Goal: Information Seeking & Learning: Learn about a topic

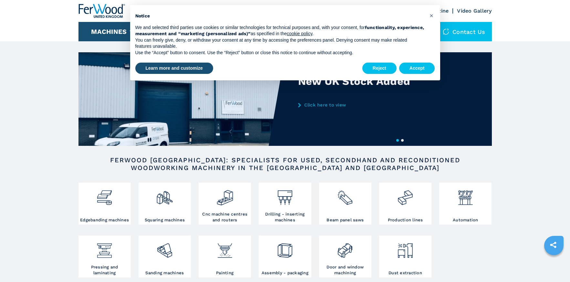
click at [98, 184] on img at bounding box center [104, 195] width 17 height 22
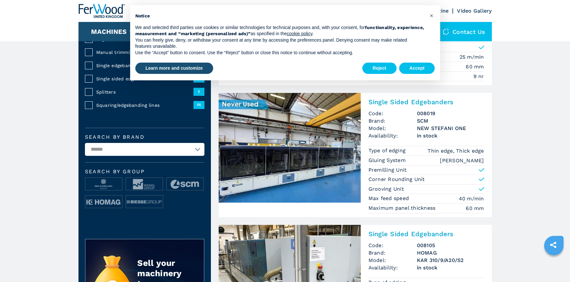
scroll to position [126, 0]
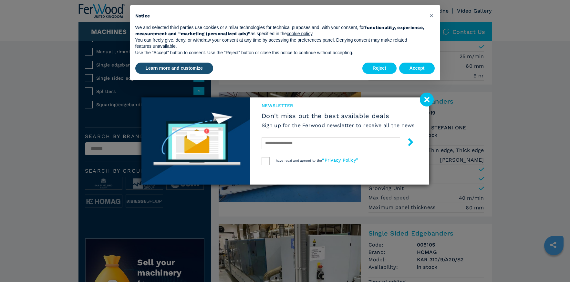
click at [431, 103] on image at bounding box center [427, 100] width 14 height 14
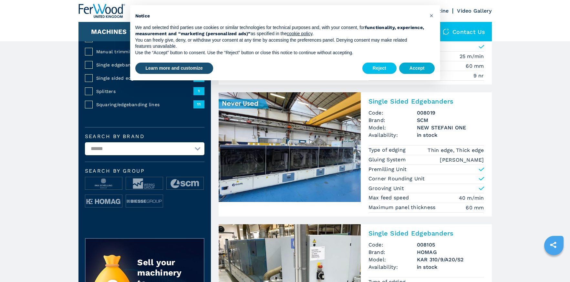
click at [414, 68] on button "Accept" at bounding box center [417, 69] width 36 height 12
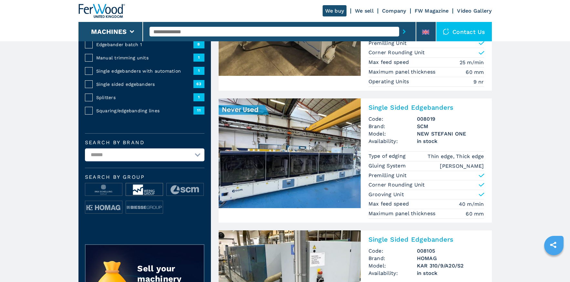
scroll to position [118, 0]
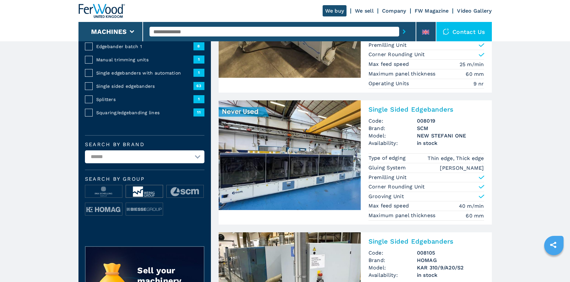
click at [147, 196] on img at bounding box center [144, 191] width 37 height 13
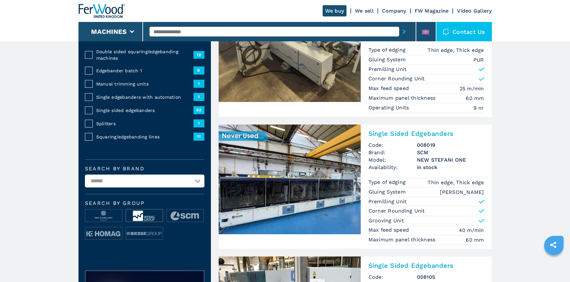
scroll to position [47, 0]
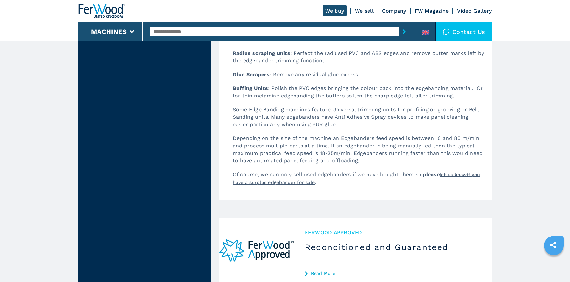
scroll to position [905, 0]
click at [307, 174] on link "if you have a surplus edgebander for sale" at bounding box center [356, 178] width 247 height 13
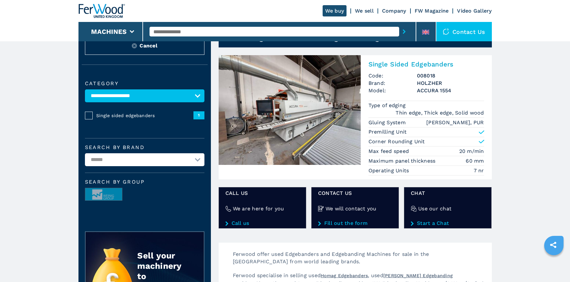
scroll to position [30, 0]
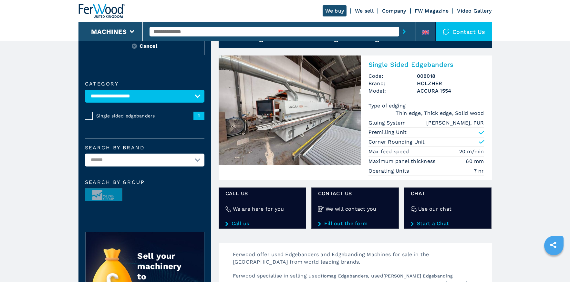
click at [313, 117] on img at bounding box center [290, 111] width 142 height 110
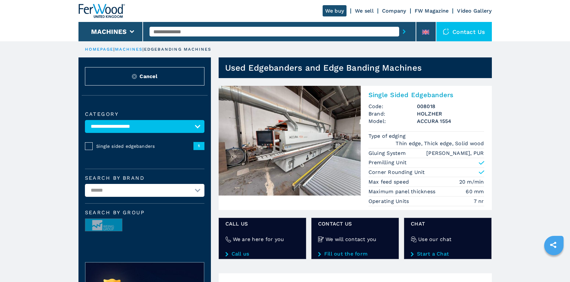
scroll to position [0, 0]
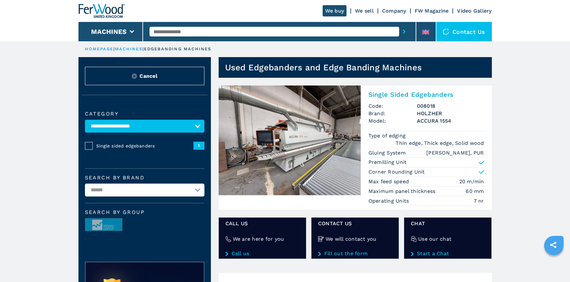
click at [338, 11] on link "We buy" at bounding box center [335, 10] width 24 height 11
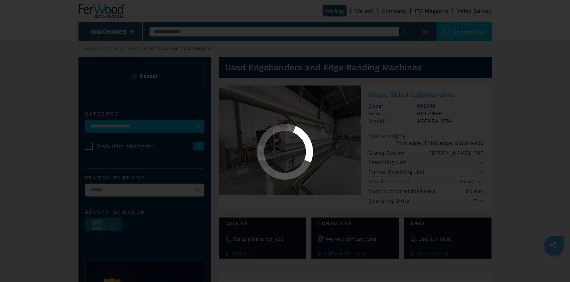
scroll to position [0, 0]
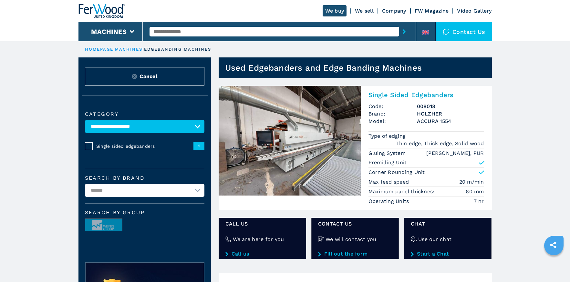
click at [131, 48] on link "machines" at bounding box center [129, 49] width 28 height 5
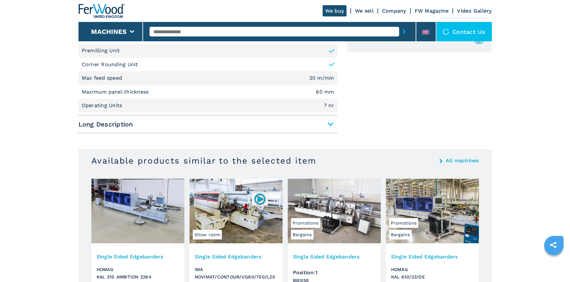
scroll to position [323, 0]
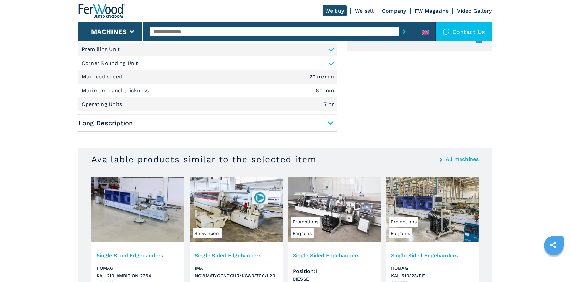
click at [329, 125] on span "Long Description" at bounding box center [207, 123] width 259 height 12
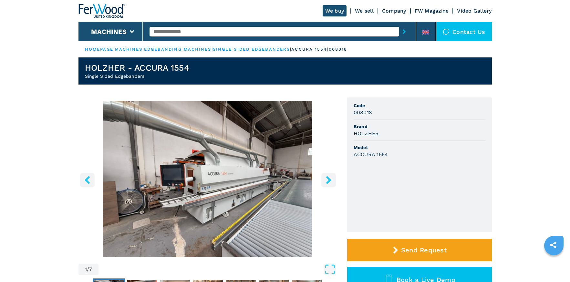
scroll to position [0, 0]
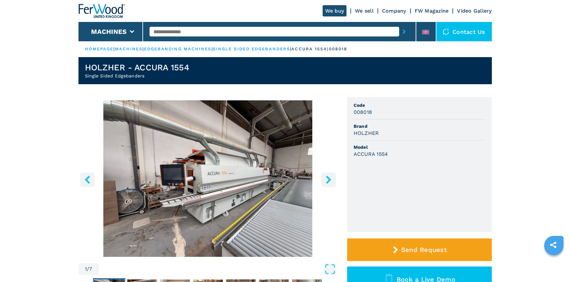
click at [331, 180] on icon "right-button" at bounding box center [329, 180] width 8 height 8
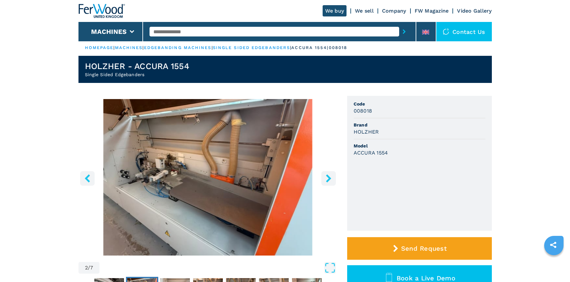
scroll to position [2, 0]
click at [326, 178] on icon "right-button" at bounding box center [329, 178] width 8 height 8
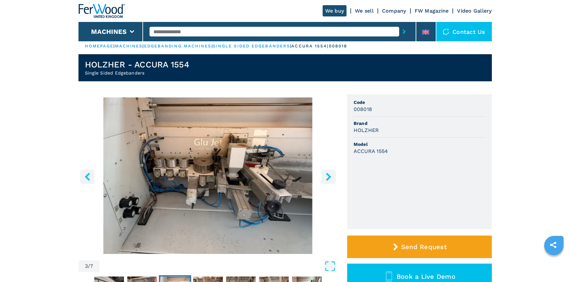
scroll to position [3, 0]
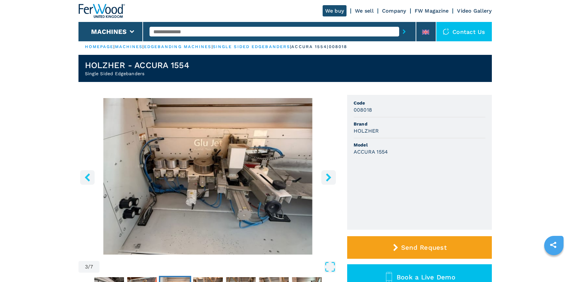
click at [326, 178] on icon "right-button" at bounding box center [329, 177] width 8 height 8
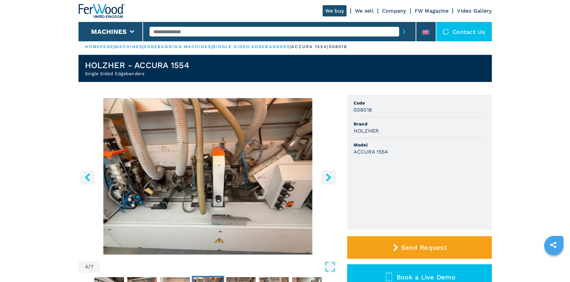
scroll to position [2, 0]
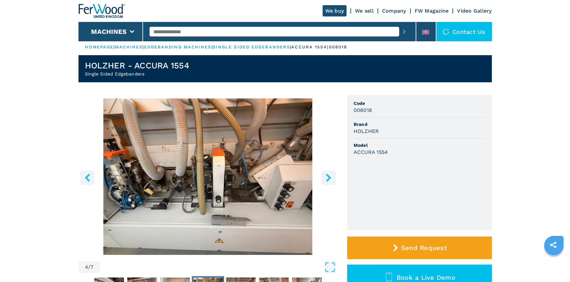
click at [326, 178] on icon "right-button" at bounding box center [329, 178] width 8 height 8
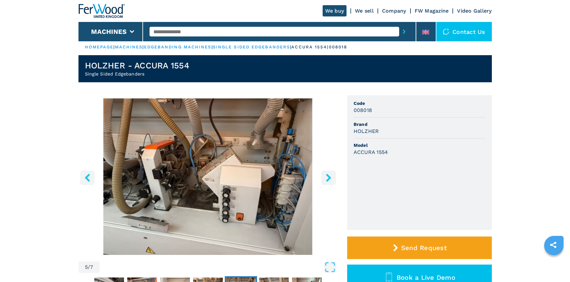
click at [326, 178] on icon "right-button" at bounding box center [329, 178] width 8 height 8
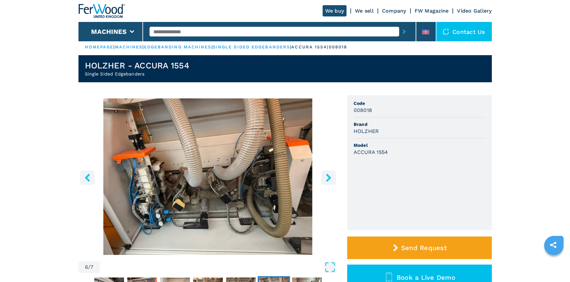
click at [326, 178] on icon "right-button" at bounding box center [329, 178] width 8 height 8
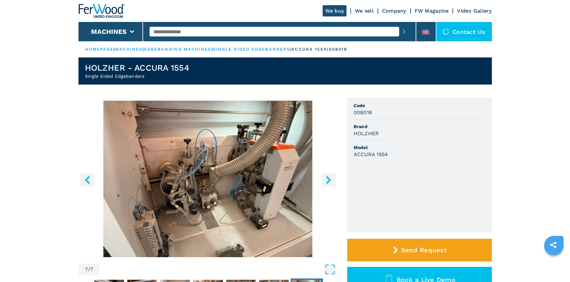
scroll to position [0, 0]
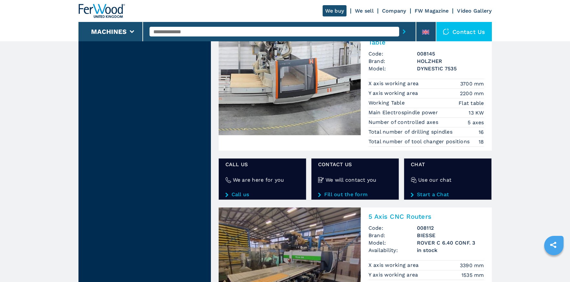
scroll to position [1010, 0]
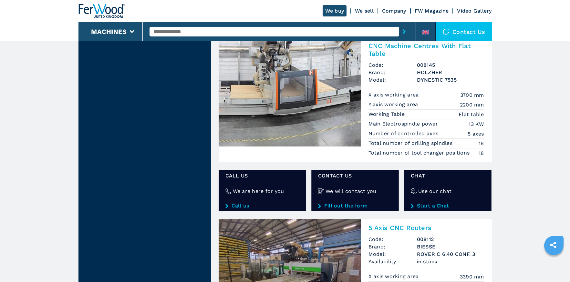
click at [289, 99] on img at bounding box center [290, 92] width 142 height 110
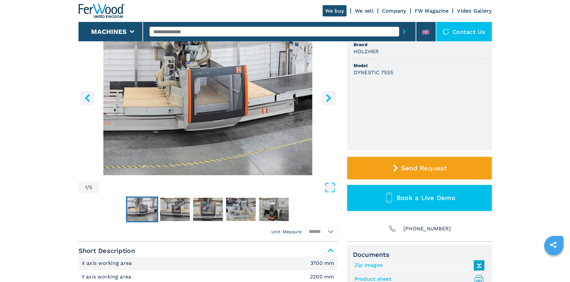
scroll to position [79, 0]
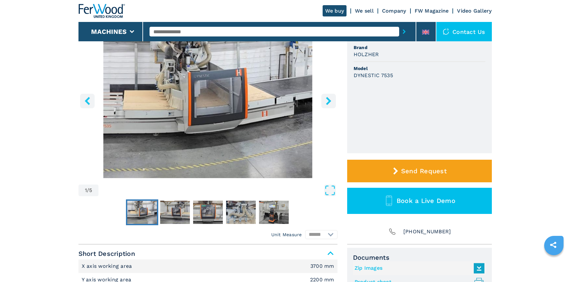
click at [330, 100] on icon "right-button" at bounding box center [329, 101] width 8 height 8
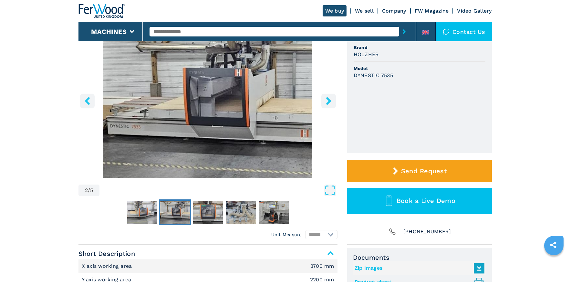
click at [328, 101] on icon "right-button" at bounding box center [329, 101] width 8 height 8
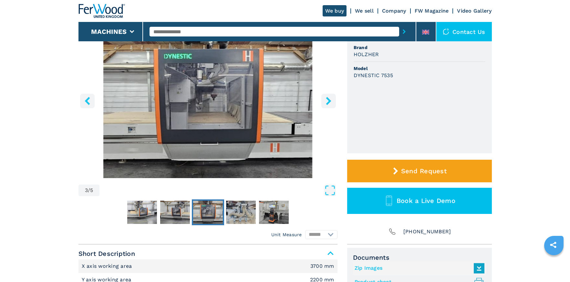
click at [328, 101] on icon "right-button" at bounding box center [329, 101] width 8 height 8
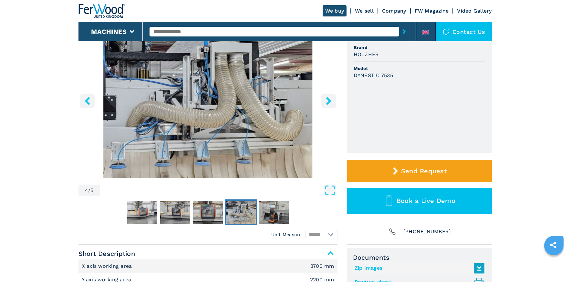
click at [327, 102] on icon "right-button" at bounding box center [329, 101] width 8 height 8
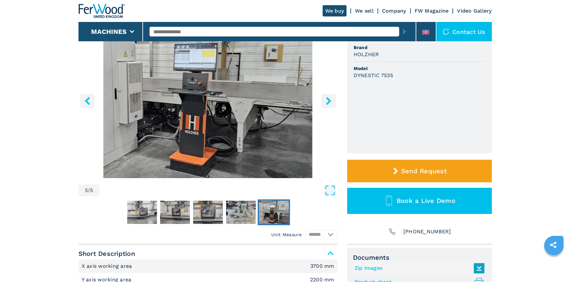
click at [327, 102] on icon "right-button" at bounding box center [329, 101] width 8 height 8
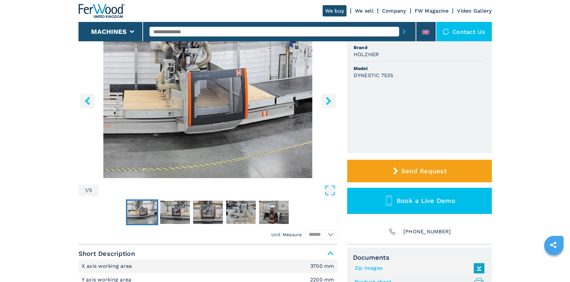
click at [327, 102] on icon "right-button" at bounding box center [329, 101] width 8 height 8
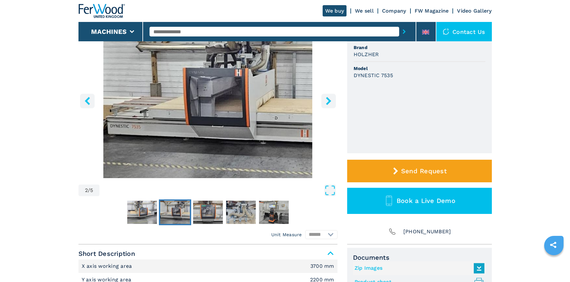
click at [327, 102] on icon "right-button" at bounding box center [329, 101] width 8 height 8
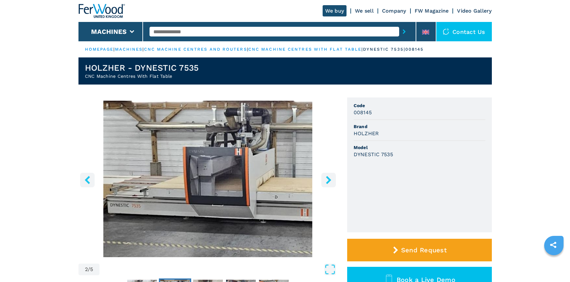
scroll to position [0, 0]
